Goal: Task Accomplishment & Management: Complete application form

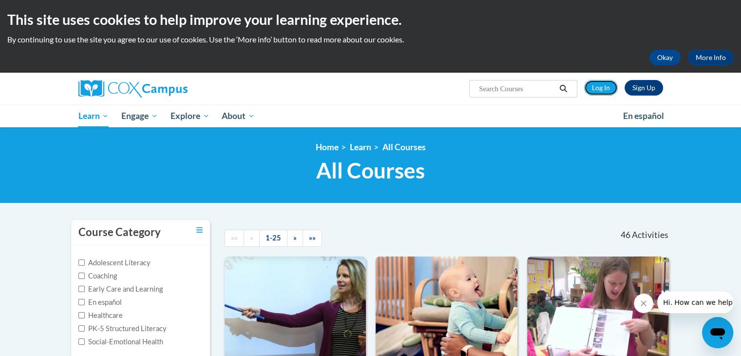
click at [597, 92] on link "Log In" at bounding box center [601, 88] width 34 height 16
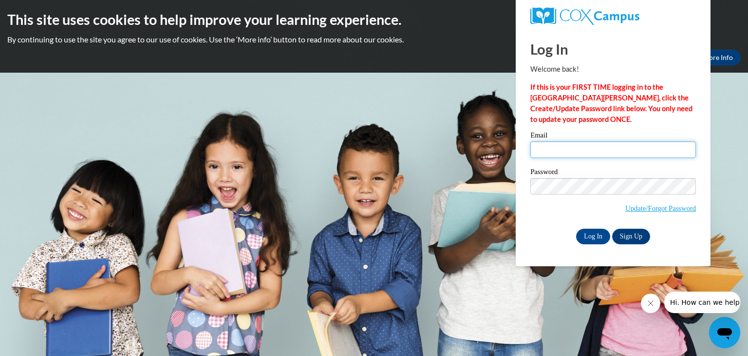
type input "Headstart37@gmail.com"
click at [593, 237] on input "Log In" at bounding box center [593, 237] width 34 height 16
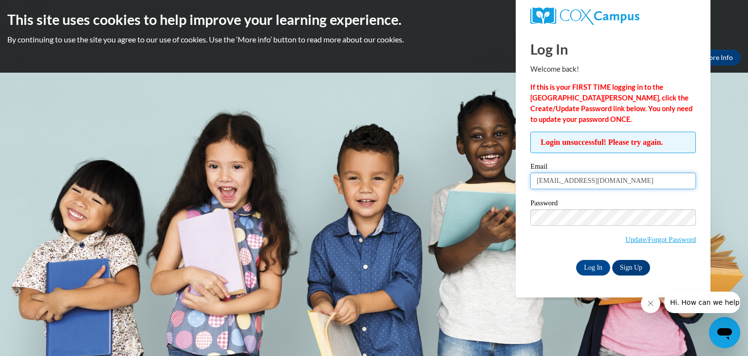
type input "syrketha.hale@zestprep.org"
click at [594, 268] on input "Log In" at bounding box center [593, 268] width 34 height 16
click at [591, 261] on input "Log In" at bounding box center [593, 268] width 34 height 16
click at [489, 65] on div "Okay More Info" at bounding box center [374, 58] width 734 height 16
